Goal: Navigation & Orientation: Find specific page/section

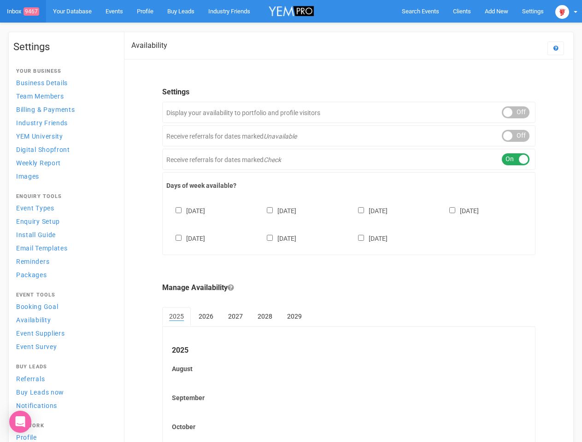
click at [291, 221] on div "[DATE] [DATE] [DATE] [DATE] [DATE] [DATE] [DATE]" at bounding box center [348, 220] width 365 height 55
click at [420, 11] on span "Search Events" at bounding box center [420, 11] width 37 height 7
click at [0, 0] on div at bounding box center [0, 0] width 0 height 0
click at [475, 29] on body "Search Events Clients Add New New Client New Event New Enquiry Settings [GEOGRA…" at bounding box center [291, 281] width 582 height 562
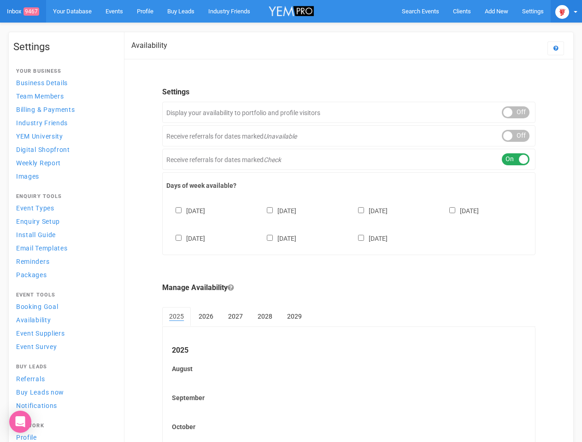
click at [566, 11] on img at bounding box center [562, 12] width 14 height 14
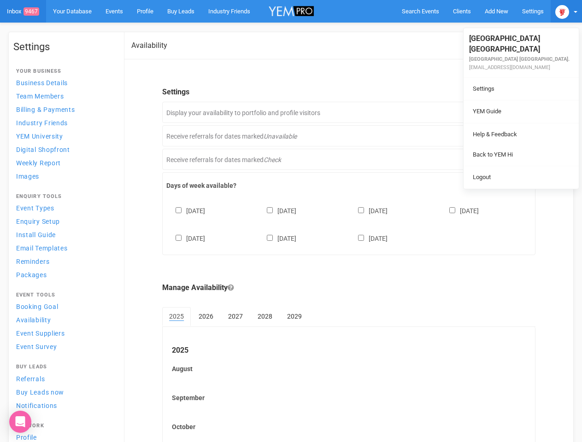
click at [516, 112] on ul "[GEOGRAPHIC_DATA] [GEOGRAPHIC_DATA] [GEOGRAPHIC_DATA] [GEOGRAPHIC_DATA]. [EMAIL…" at bounding box center [521, 108] width 115 height 161
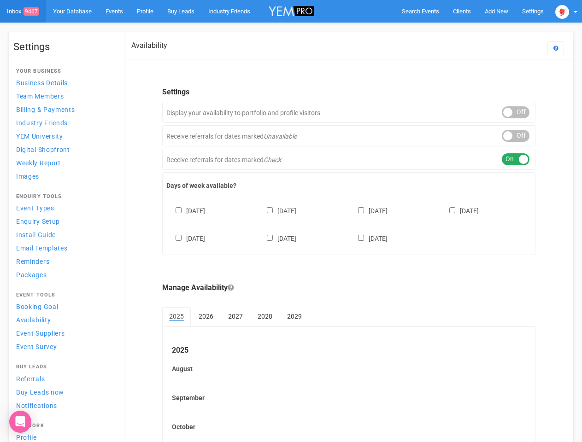
click at [516, 136] on body "Search Events Clients Add New New Client New Event New Enquiry Settings [GEOGRA…" at bounding box center [291, 281] width 582 height 562
click at [516, 159] on div "ON OFF" at bounding box center [516, 159] width 28 height 12
click at [349, 223] on div "[DATE] [DATE] [DATE] [DATE] [DATE] [DATE] [DATE]" at bounding box center [348, 220] width 365 height 55
